Goal: Transaction & Acquisition: Download file/media

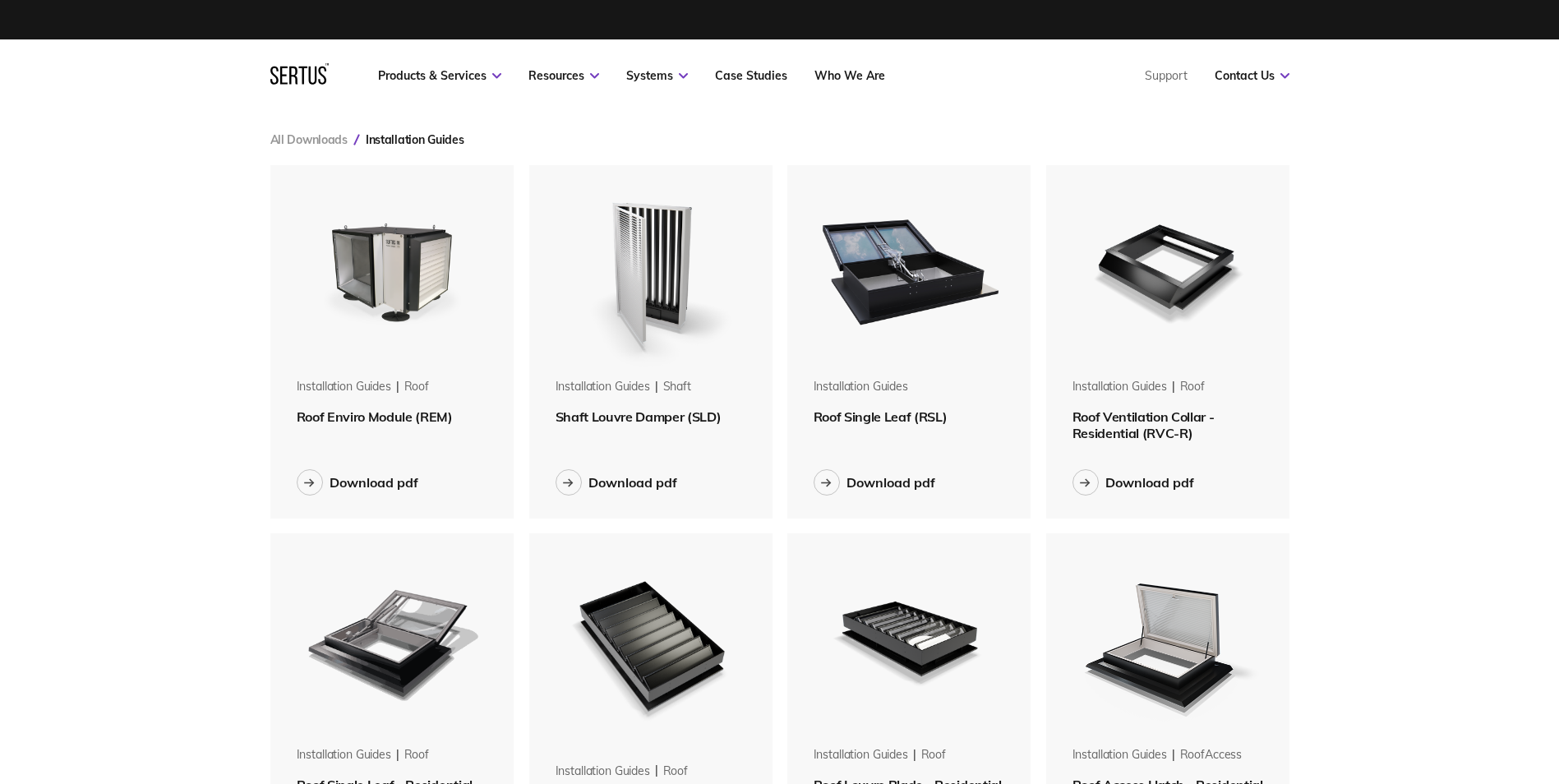
scroll to position [1483, 1044]
click at [677, 478] on div "Download pdf" at bounding box center [632, 482] width 88 height 16
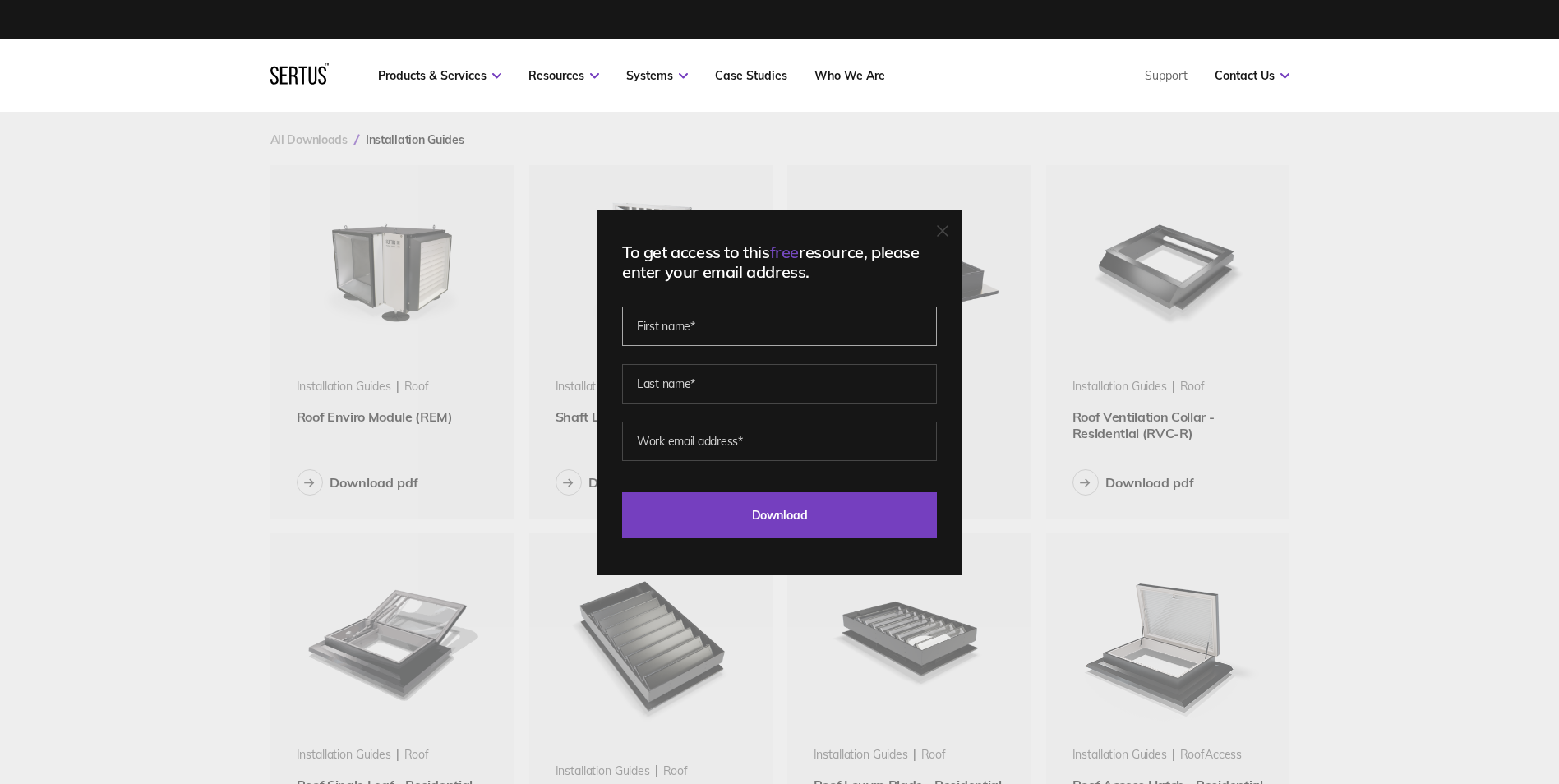
click at [722, 317] on input "text" at bounding box center [779, 326] width 315 height 40
type input "[PERSON_NAME]"
type input "[PERSON_NAME][EMAIL_ADDRESS][PERSON_NAME][DOMAIN_NAME]"
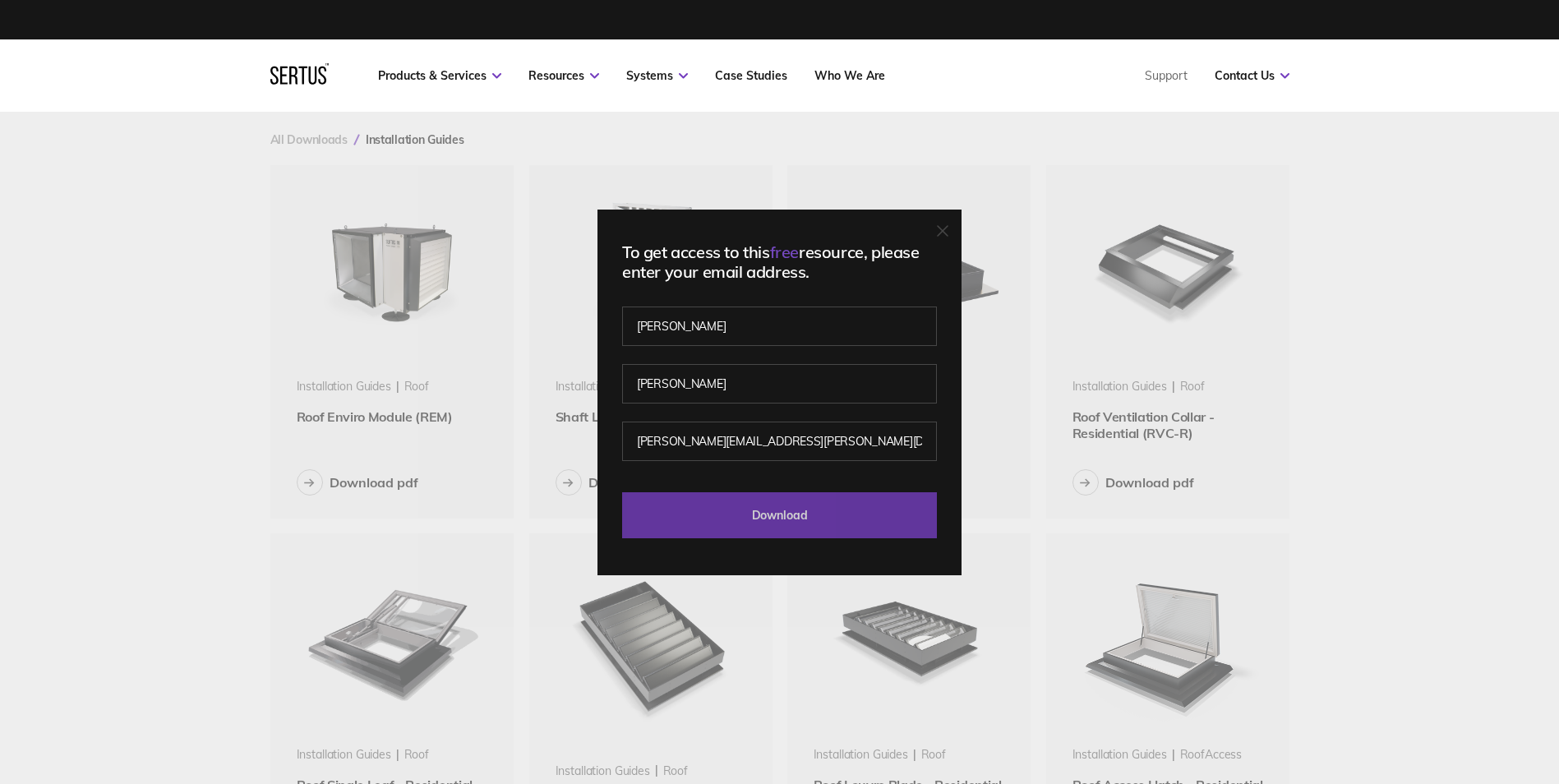
click at [738, 514] on input "Download" at bounding box center [779, 515] width 315 height 46
